Goal: Obtain resource: Download file/media

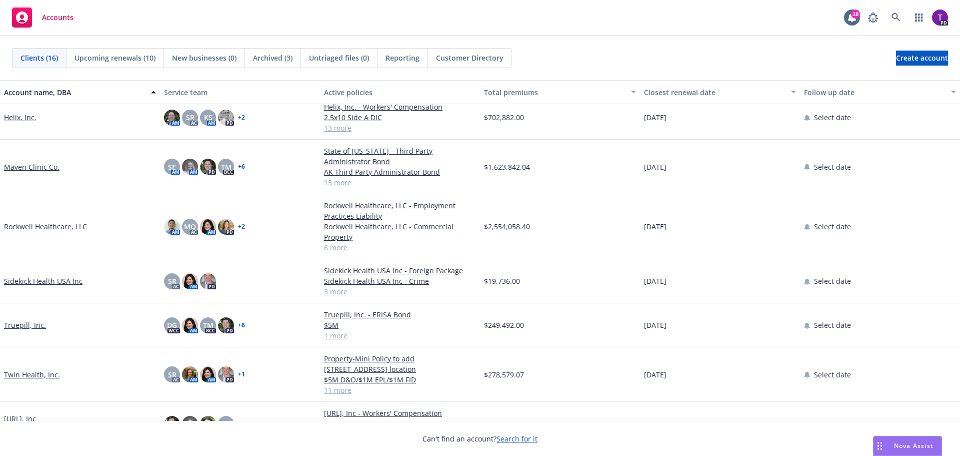
scroll to position [398, 0]
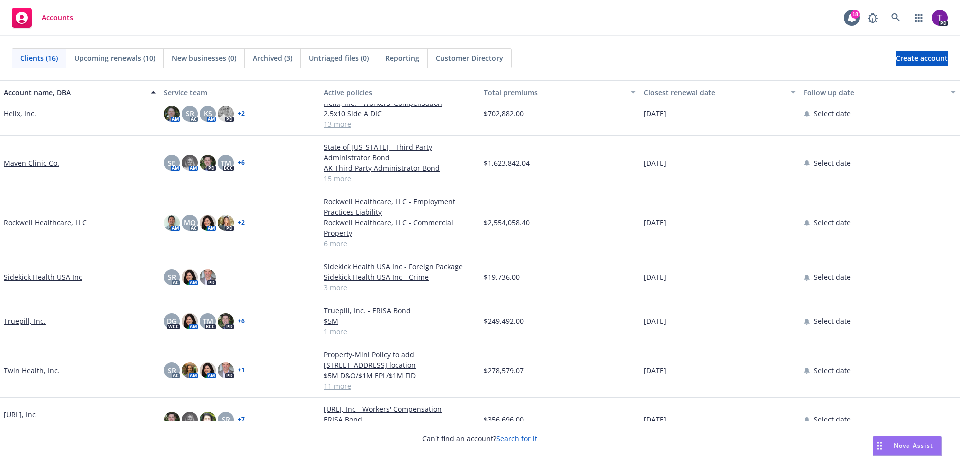
click at [31, 365] on link "Twin Health, Inc." at bounding box center [32, 370] width 56 height 11
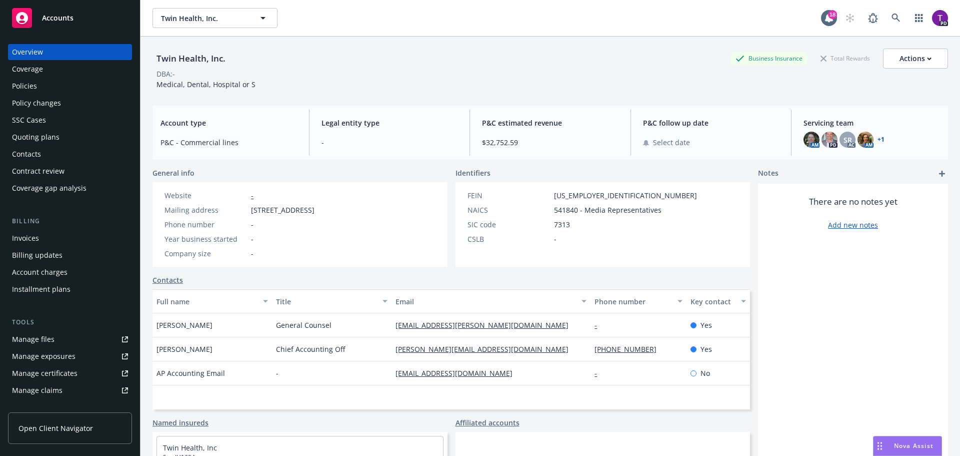
click at [31, 92] on div "Policies" at bounding box center [24, 86] width 25 height 16
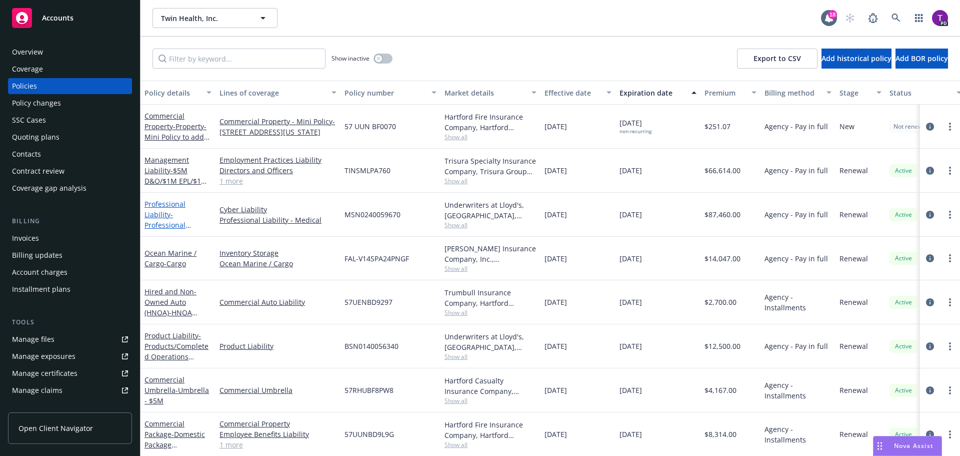
click at [182, 205] on link "Professional Liability - Professional Liability/Cyber/Tech E&O" at bounding box center [178, 225] width 67 height 52
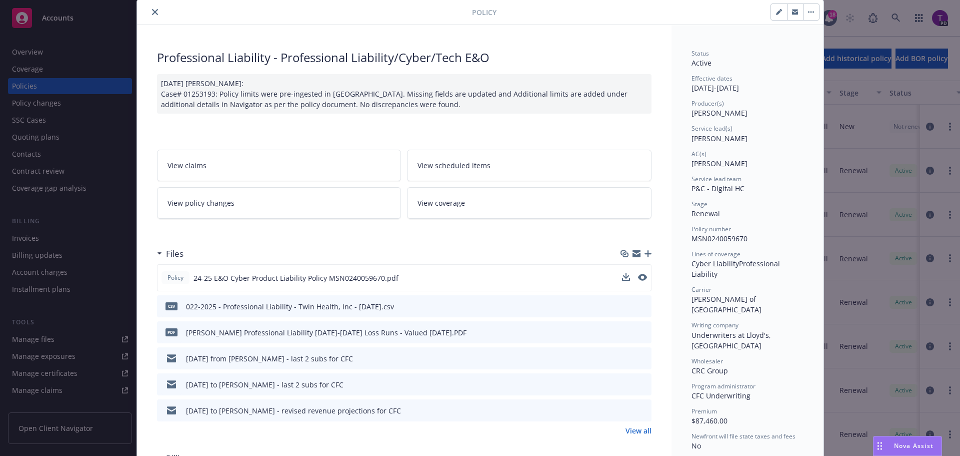
scroll to position [50, 0]
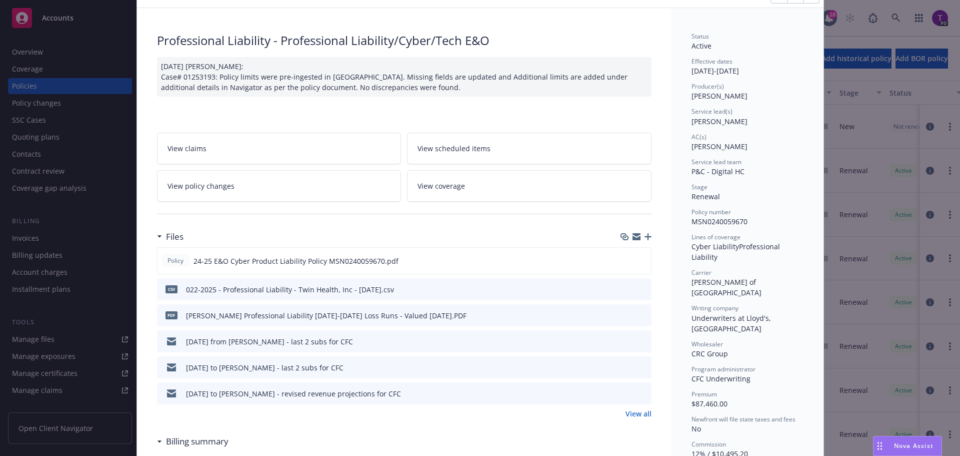
click at [640, 413] on link "View all" at bounding box center [639, 413] width 26 height 11
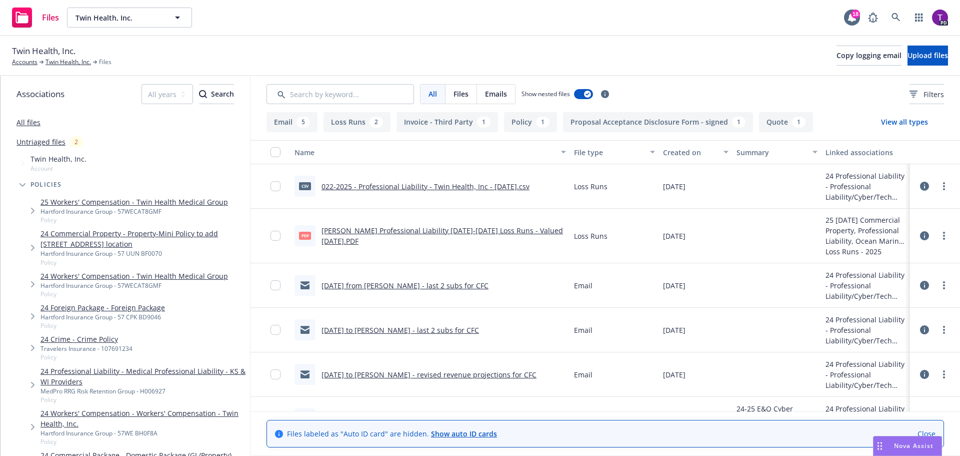
scroll to position [50, 0]
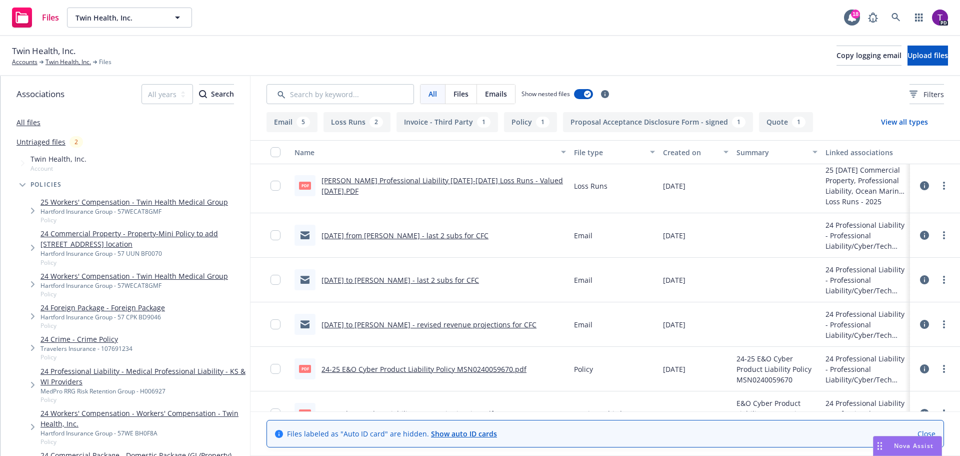
click at [423, 325] on link "[DATE] to [PERSON_NAME] - revised revenue projections for CFC" at bounding box center [429, 325] width 215 height 10
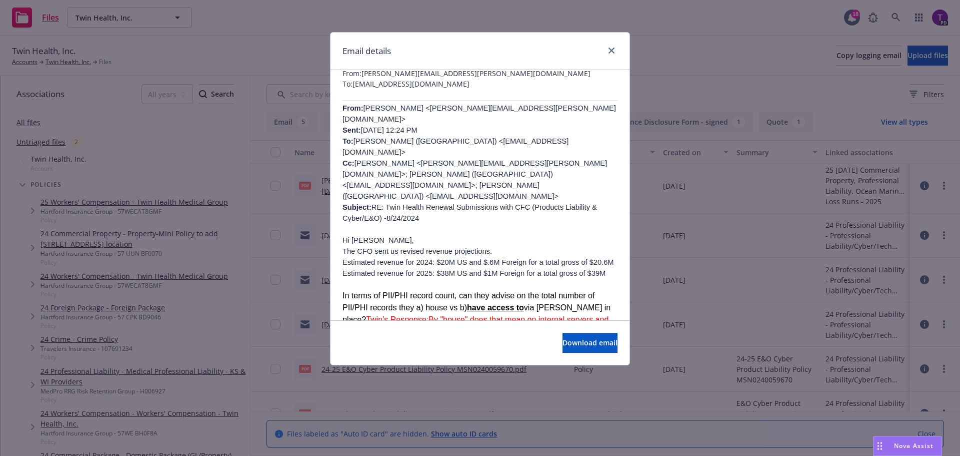
scroll to position [100, 0]
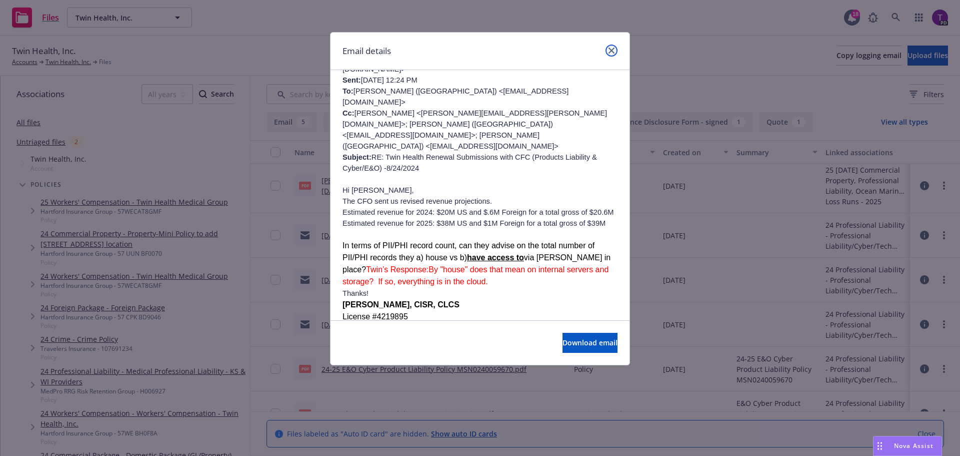
click at [615, 50] on link "close" at bounding box center [612, 51] width 12 height 12
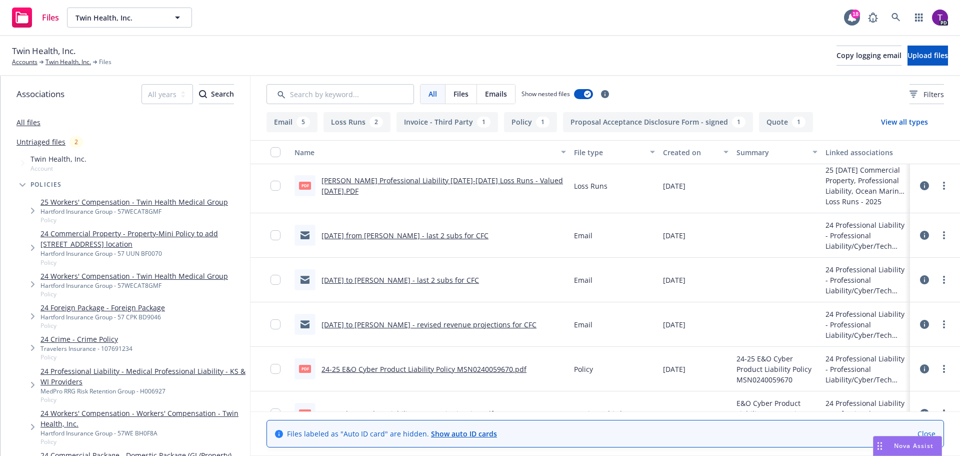
click at [382, 279] on link "[DATE] to [PERSON_NAME] - last 2 subs for CFC" at bounding box center [401, 280] width 158 height 10
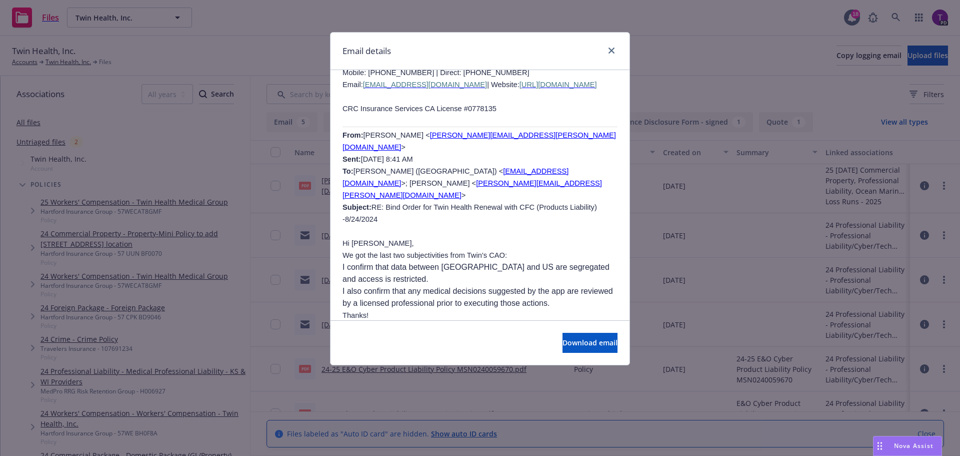
scroll to position [250, 0]
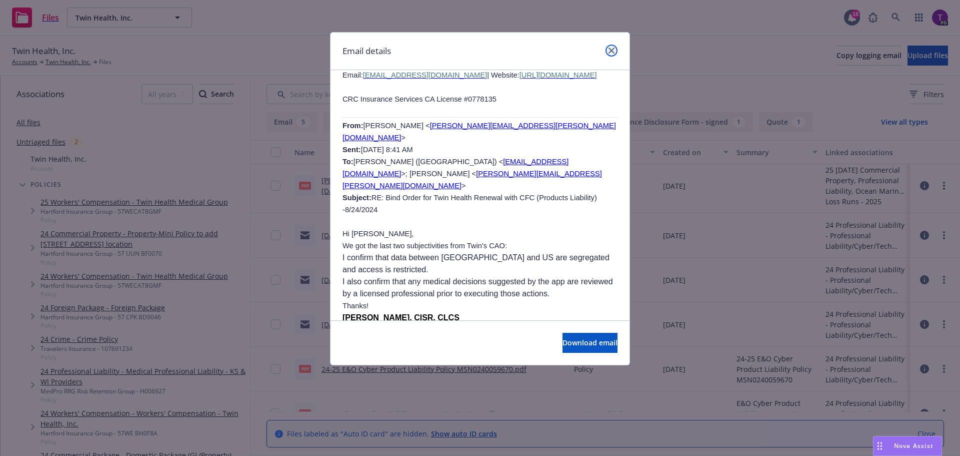
click at [615, 52] on link "close" at bounding box center [612, 51] width 12 height 12
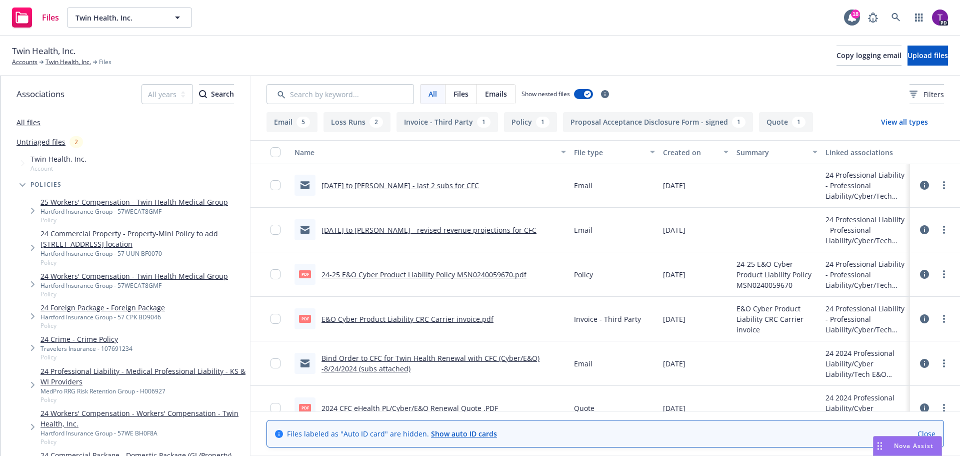
scroll to position [150, 0]
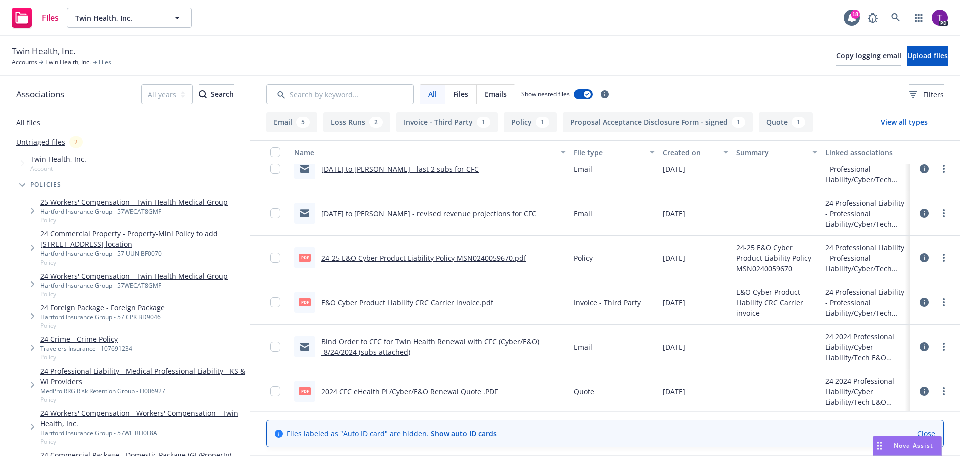
click at [435, 338] on link "Bind Order to CFC for Twin Health Renewal with CFC (Cyber/E&O) -8/24/2024 (subs…" at bounding box center [431, 347] width 218 height 20
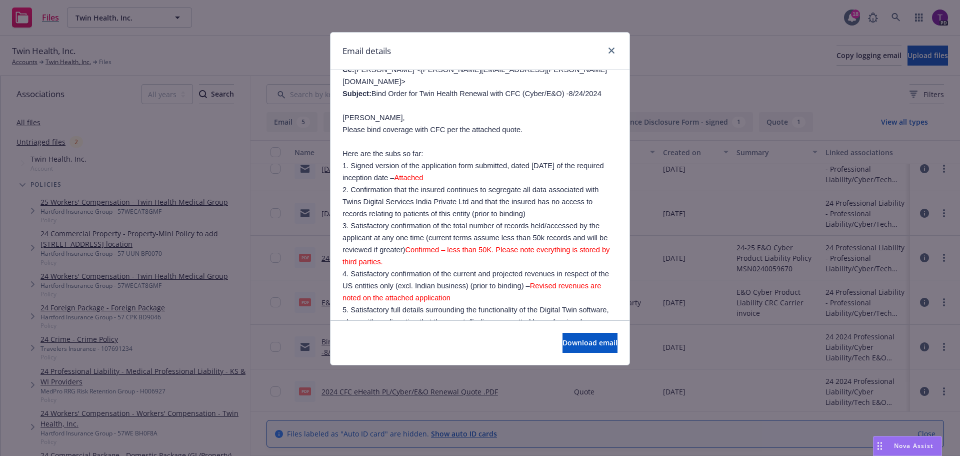
scroll to position [200, 0]
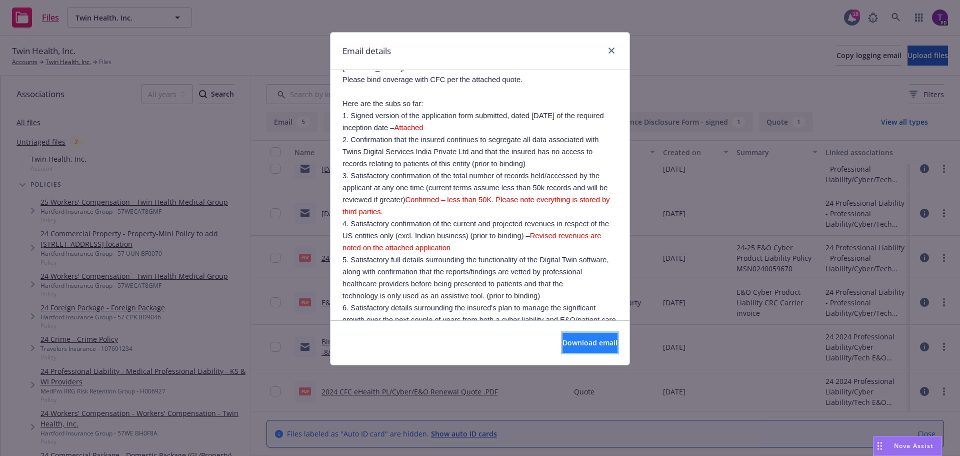
click at [563, 338] on span "Download email" at bounding box center [590, 343] width 55 height 10
click at [615, 48] on link "close" at bounding box center [612, 51] width 12 height 12
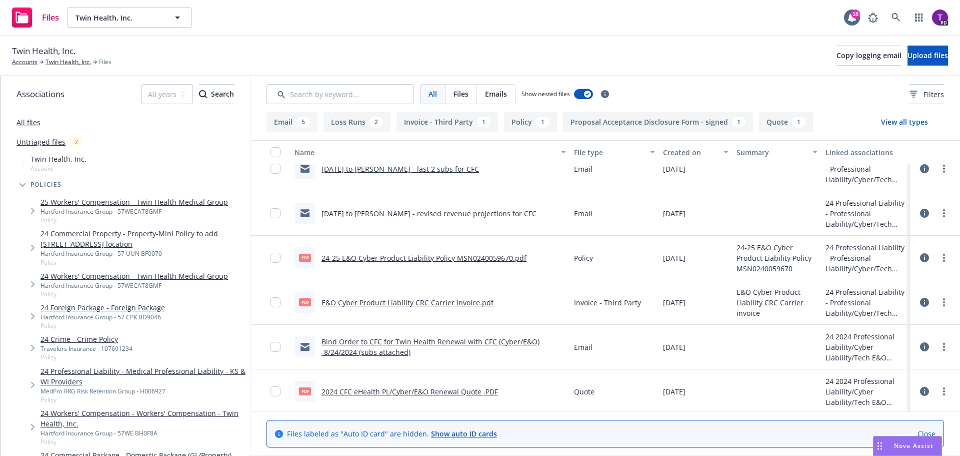
click at [443, 216] on link "[DATE] to [PERSON_NAME] - revised revenue projections for CFC" at bounding box center [429, 214] width 215 height 10
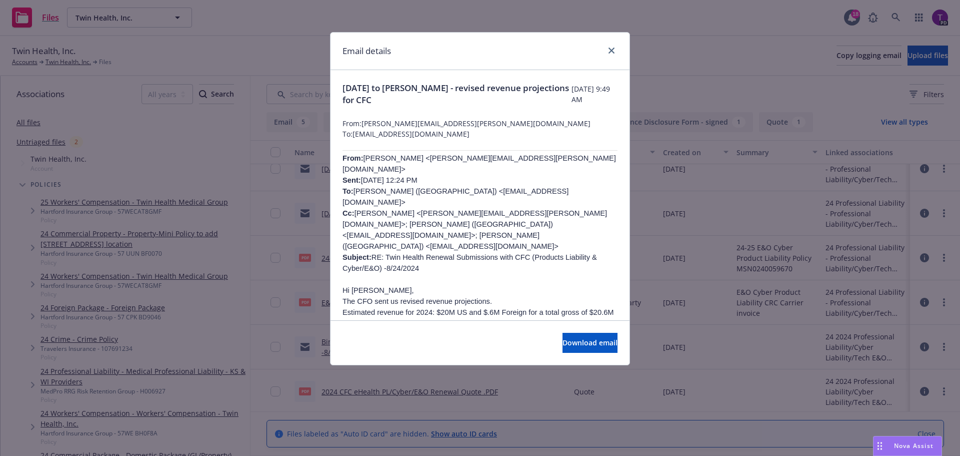
scroll to position [50, 0]
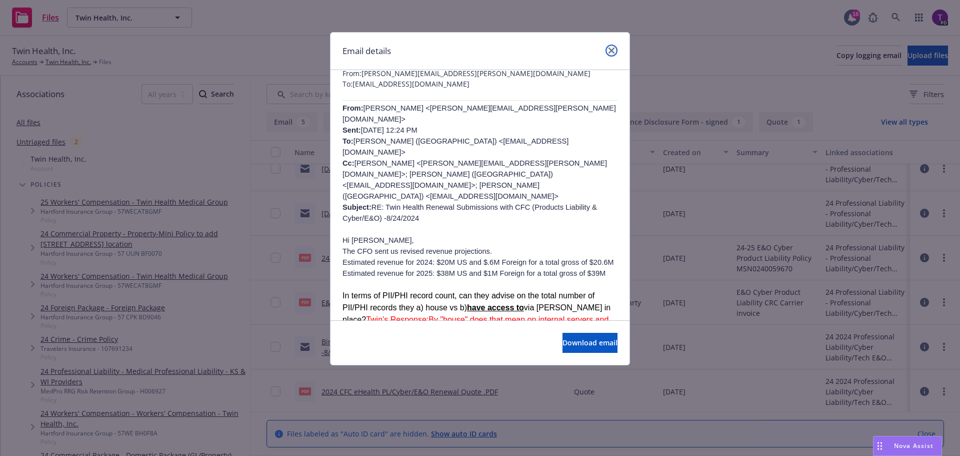
click at [611, 52] on icon "close" at bounding box center [612, 51] width 6 height 6
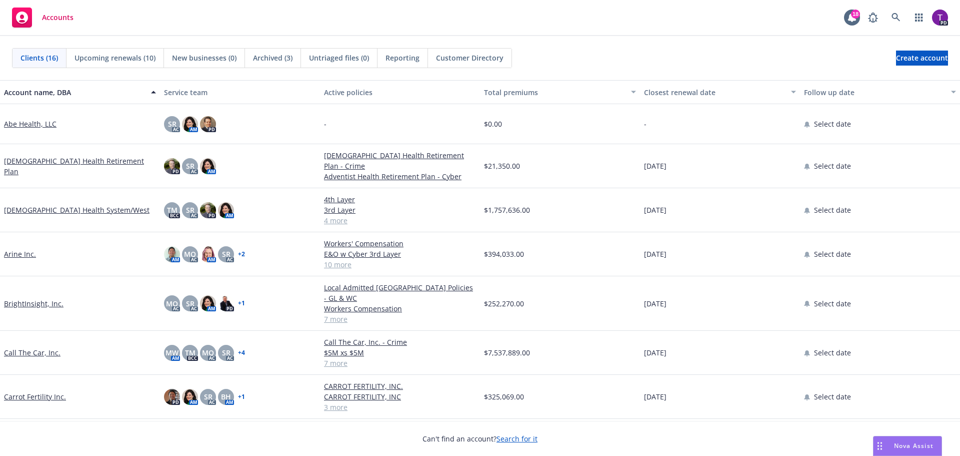
scroll to position [67, 0]
